Goal: Task Accomplishment & Management: Use online tool/utility

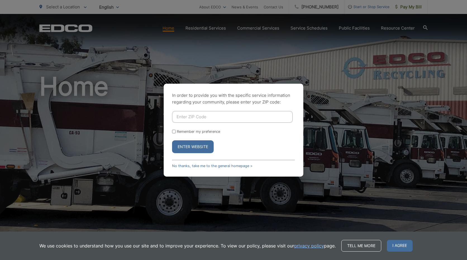
drag, startPoint x: 183, startPoint y: 115, endPoint x: 167, endPoint y: 114, distance: 15.1
click at [183, 115] on input "Enter ZIP Code" at bounding box center [232, 117] width 121 height 12
type input "90505"
click at [172, 140] on button "Enter Website" at bounding box center [193, 146] width 42 height 13
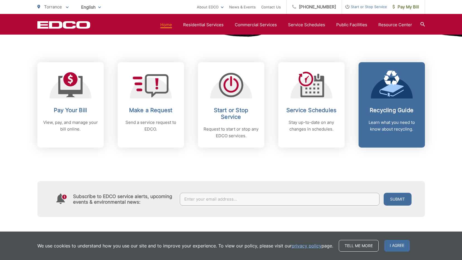
scroll to position [219, 0]
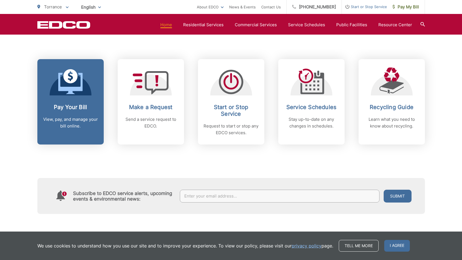
click at [61, 97] on link "Pay Your Bill View, pay, and manage your bill online." at bounding box center [70, 101] width 66 height 85
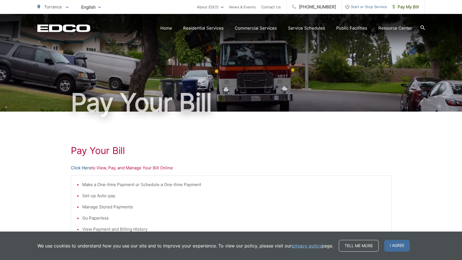
click at [85, 170] on link "Click Here" at bounding box center [81, 168] width 21 height 7
